Goal: Use online tool/utility

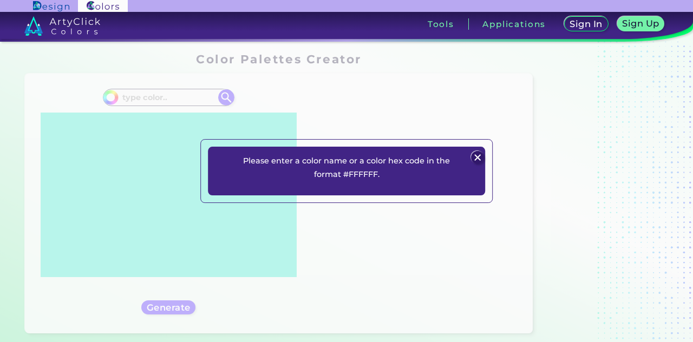
scroll to position [467, 0]
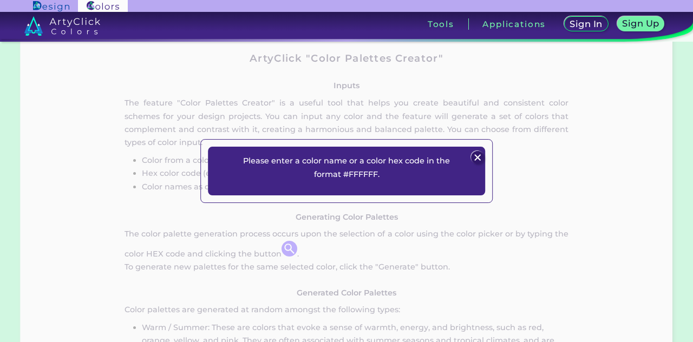
click at [357, 173] on p "Please enter a color name or a color hex code in the format #FFFFFF." at bounding box center [346, 167] width 225 height 27
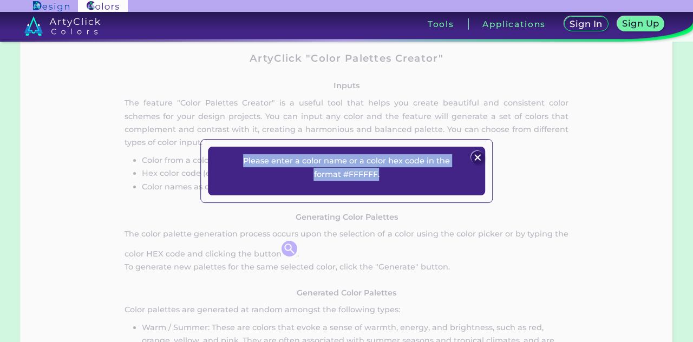
click at [357, 173] on p "Please enter a color name or a color hex code in the format #FFFFFF." at bounding box center [346, 167] width 225 height 27
click at [342, 181] on div "Please enter a color name or a color hex code in the format #FFFFFF. Plans Sign…" at bounding box center [346, 171] width 277 height 49
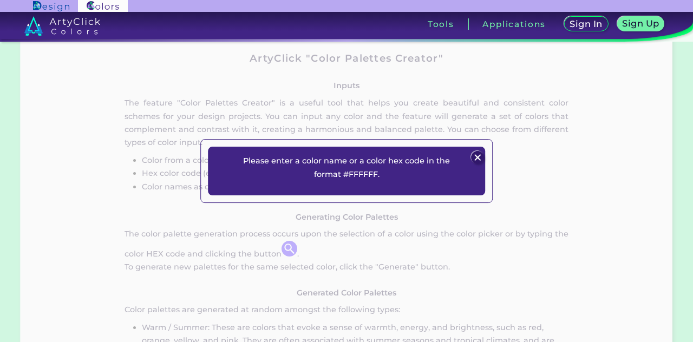
click at [366, 178] on p "Please enter a color name or a color hex code in the format #FFFFFF." at bounding box center [346, 167] width 225 height 27
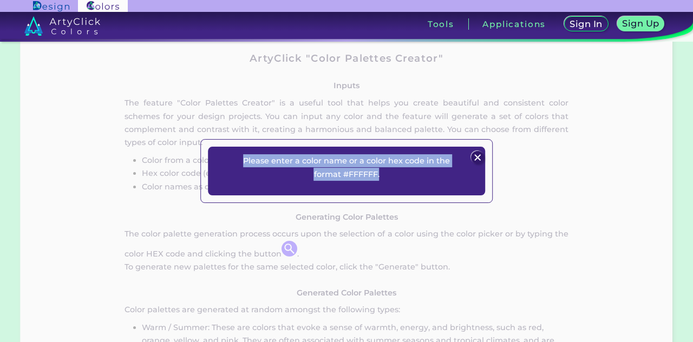
click at [366, 178] on p "Please enter a color name or a color hex code in the format #FFFFFF." at bounding box center [346, 167] width 225 height 27
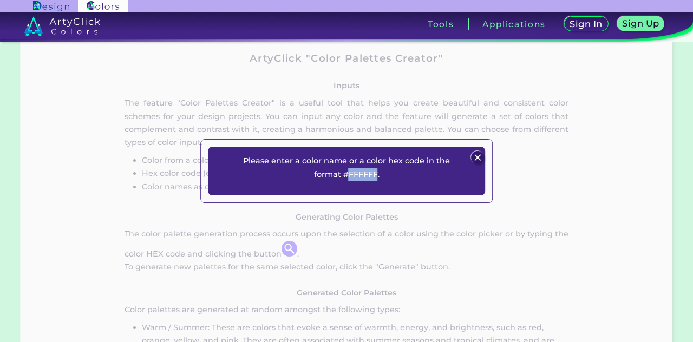
click at [366, 178] on p "Please enter a color name or a color hex code in the format #FFFFFF." at bounding box center [346, 167] width 225 height 27
click at [472, 156] on div "Please enter a color name or a color hex code in the format #FFFFFF. Plans Sign…" at bounding box center [346, 171] width 277 height 49
click at [474, 155] on img at bounding box center [477, 157] width 13 height 13
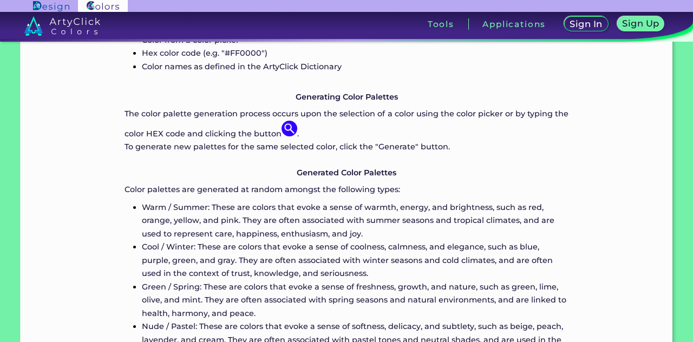
scroll to position [599, 0]
